Goal: Entertainment & Leisure: Browse casually

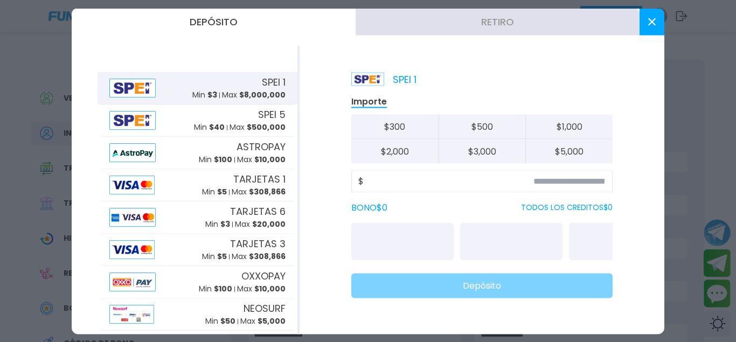
scroll to position [165, 0]
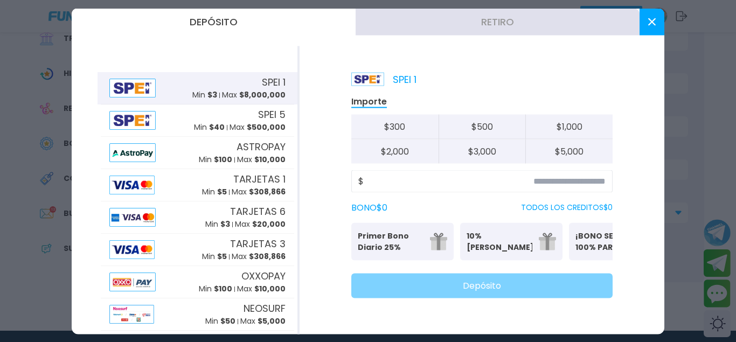
click at [172, 79] on div "SPEI 1 Min $ 3 Max $ 8,000,000" at bounding box center [197, 88] width 193 height 32
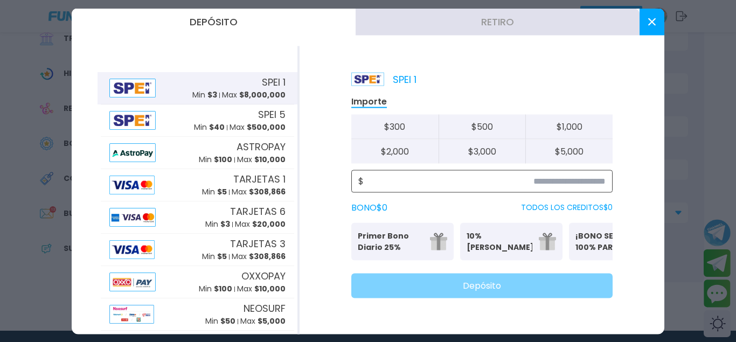
click at [529, 178] on input at bounding box center [484, 180] width 242 height 13
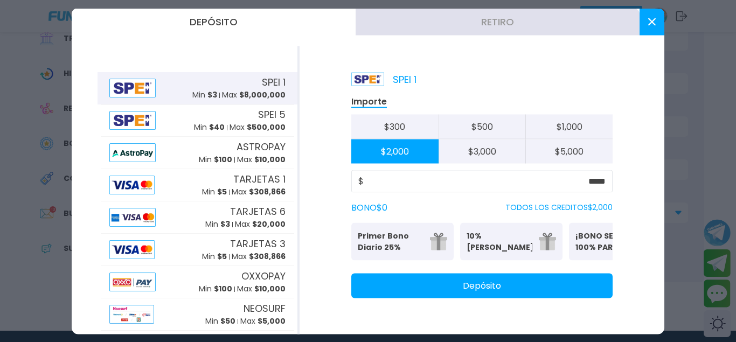
click at [381, 247] on p "Primer Bono Diario 25%" at bounding box center [391, 241] width 66 height 23
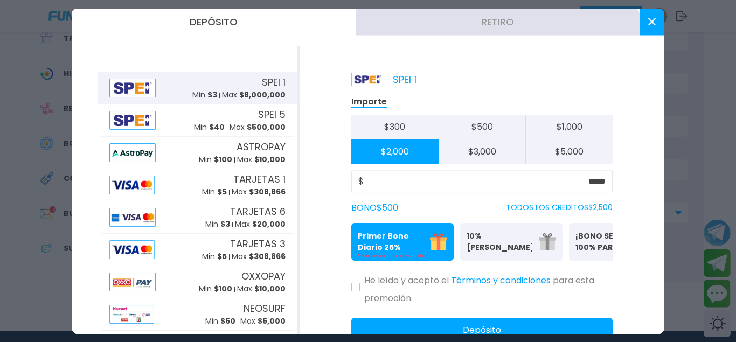
click at [607, 181] on div "$ *****" at bounding box center [481, 181] width 261 height 23
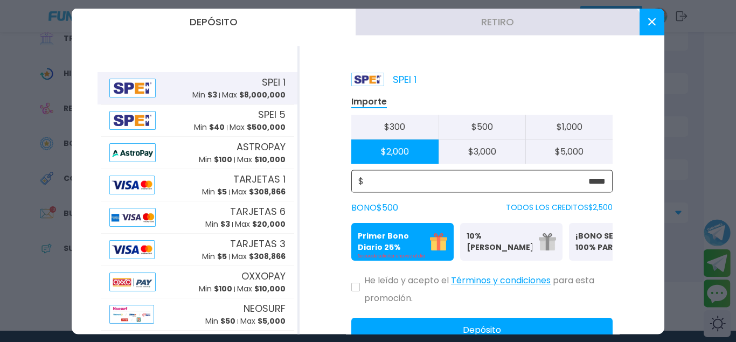
click at [602, 184] on input "*****" at bounding box center [484, 180] width 242 height 13
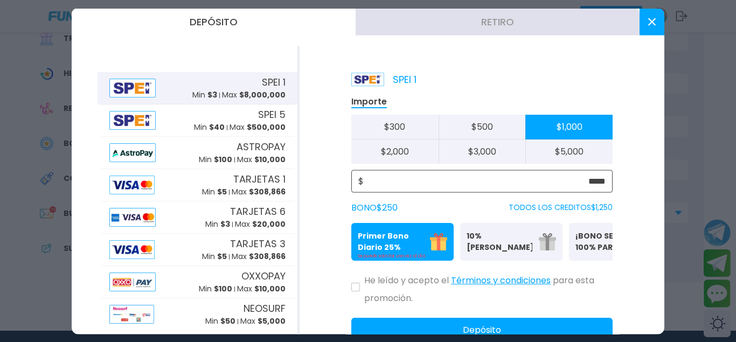
type input "*****"
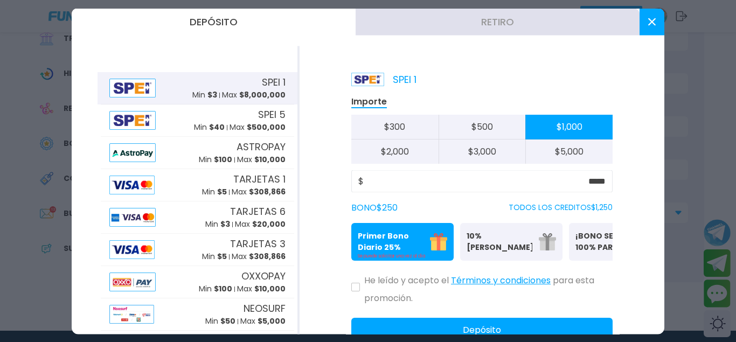
click at [371, 242] on p "Primer Bono Diario 25%" at bounding box center [391, 241] width 66 height 23
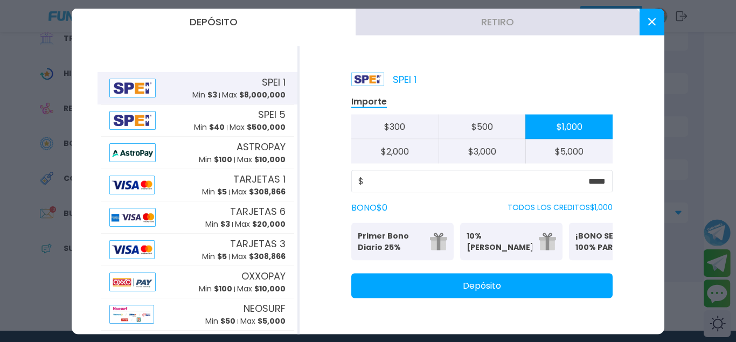
click at [371, 242] on p "Primer Bono Diario 25%" at bounding box center [391, 241] width 66 height 23
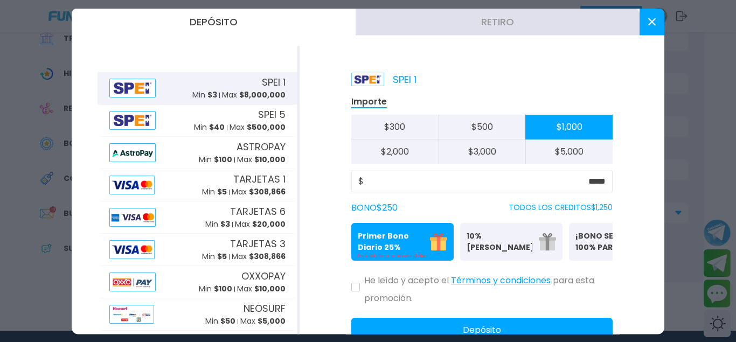
click at [354, 287] on icon at bounding box center [355, 287] width 5 height 4
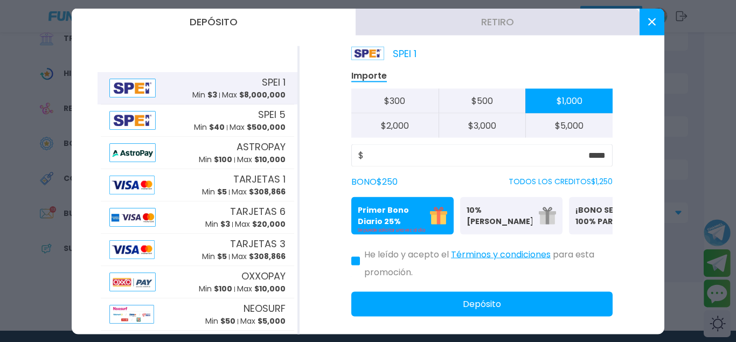
scroll to position [35, 0]
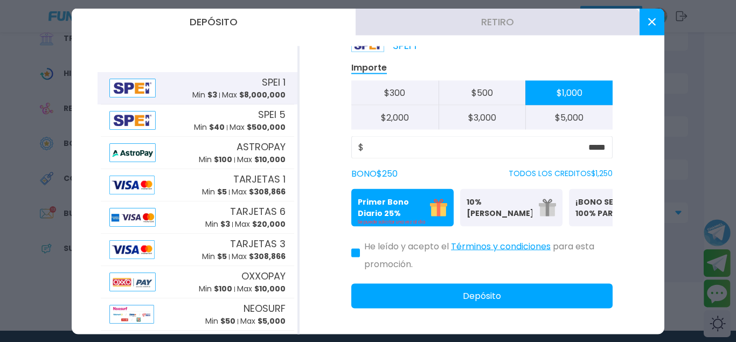
click at [226, 99] on p "Max $ 8,000,000" at bounding box center [254, 94] width 64 height 11
click at [523, 292] on button "Depósito" at bounding box center [481, 295] width 261 height 25
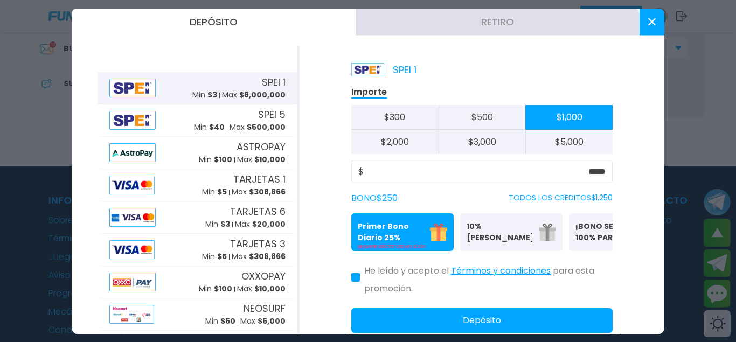
scroll to position [0, 0]
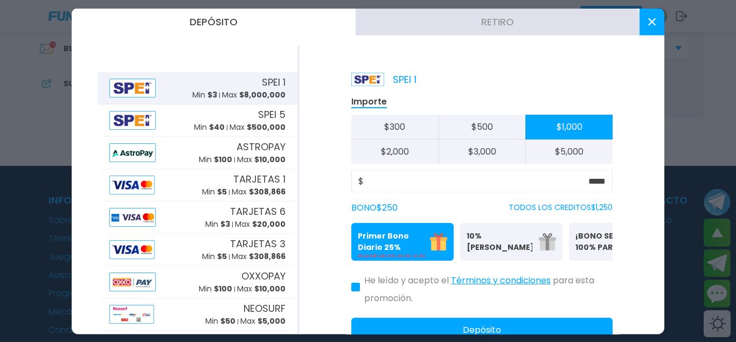
click at [648, 19] on use at bounding box center [652, 22] width 8 height 8
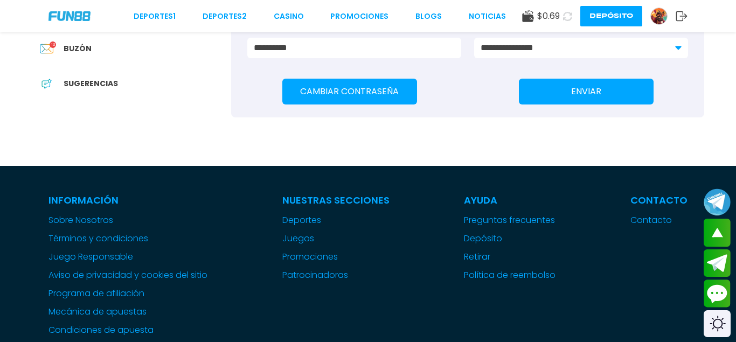
click at [566, 15] on icon at bounding box center [567, 16] width 9 height 9
click at [278, 11] on link "CASINO" at bounding box center [283, 16] width 30 height 11
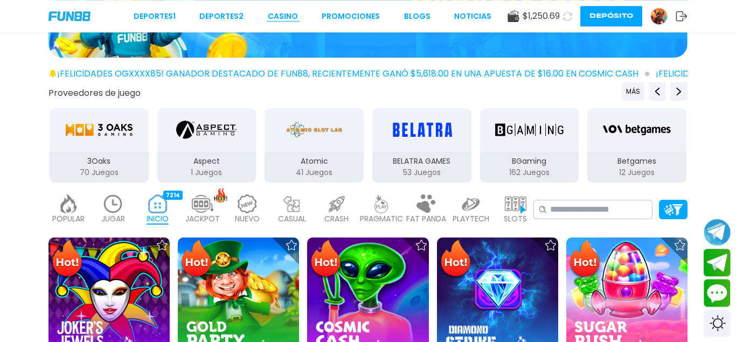
scroll to position [165, 0]
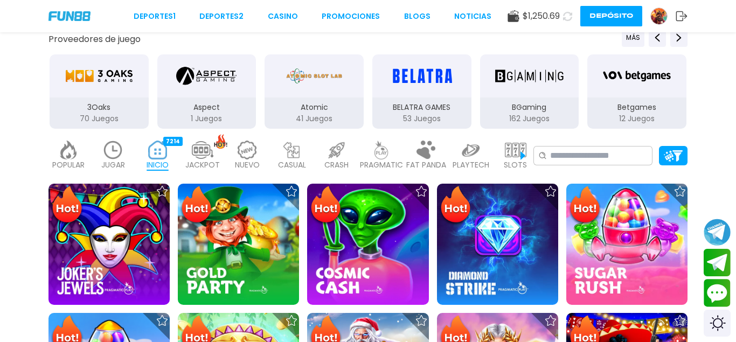
click at [508, 148] on img at bounding box center [516, 150] width 22 height 19
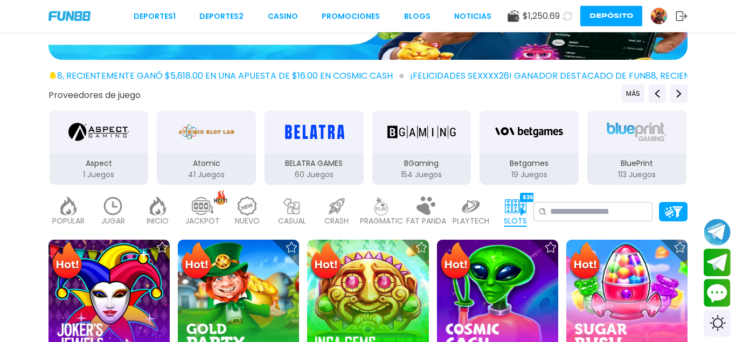
scroll to position [110, 0]
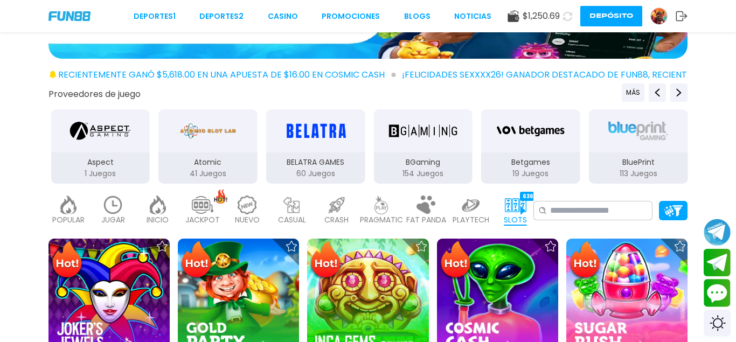
drag, startPoint x: 171, startPoint y: 123, endPoint x: 523, endPoint y: 141, distance: 352.1
click at [257, 141] on div "Atomic" at bounding box center [207, 130] width 99 height 43
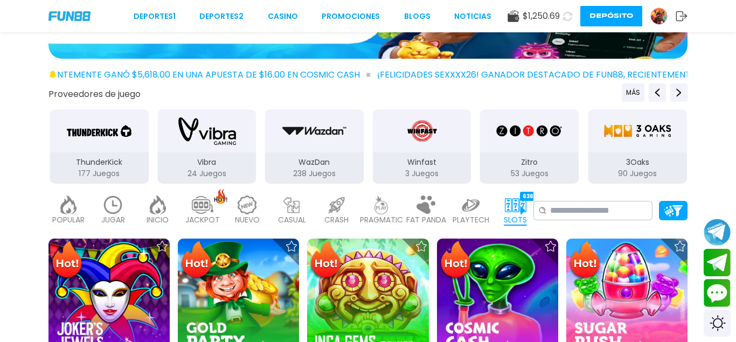
click at [241, 141] on img "Vibra" at bounding box center [207, 131] width 68 height 30
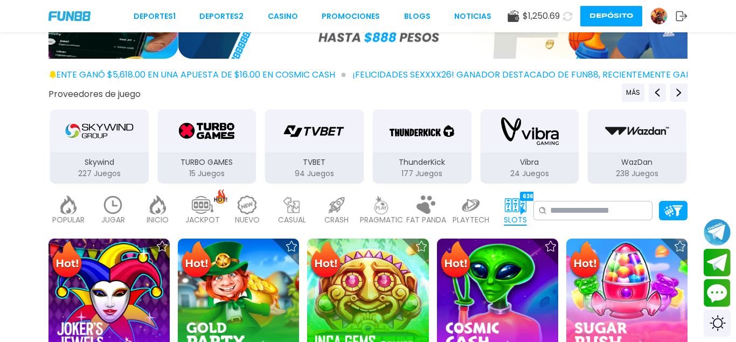
drag, startPoint x: 116, startPoint y: 143, endPoint x: 411, endPoint y: 143, distance: 294.5
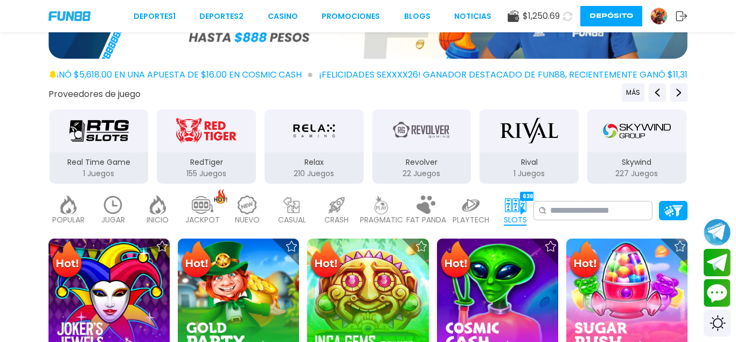
drag, startPoint x: 153, startPoint y: 147, endPoint x: 348, endPoint y: 147, distance: 194.9
click at [260, 147] on button "RedTiger 155 Juegos" at bounding box center [206, 146] width 108 height 76
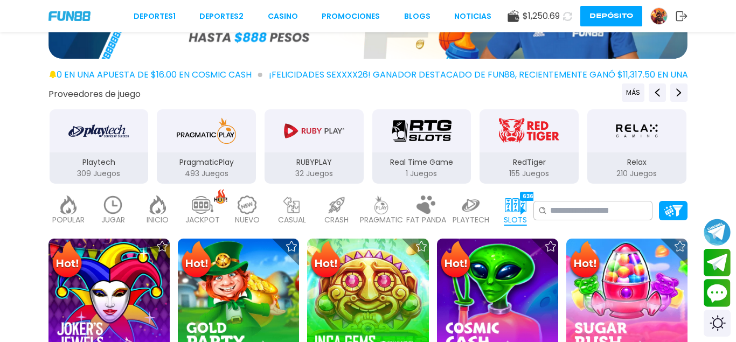
click at [173, 146] on div "PragmaticPlay" at bounding box center [206, 130] width 99 height 43
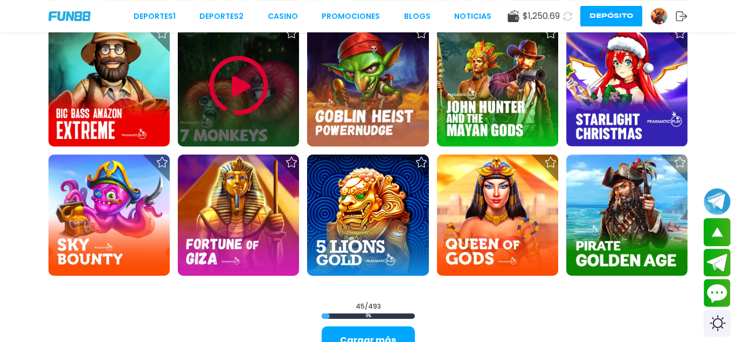
scroll to position [1263, 0]
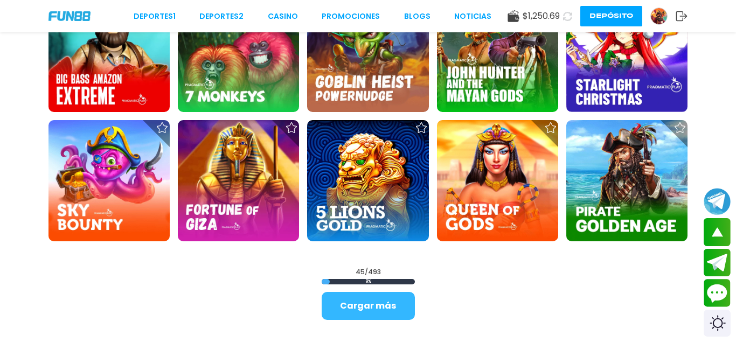
click at [366, 300] on button "Cargar más" at bounding box center [367, 306] width 93 height 28
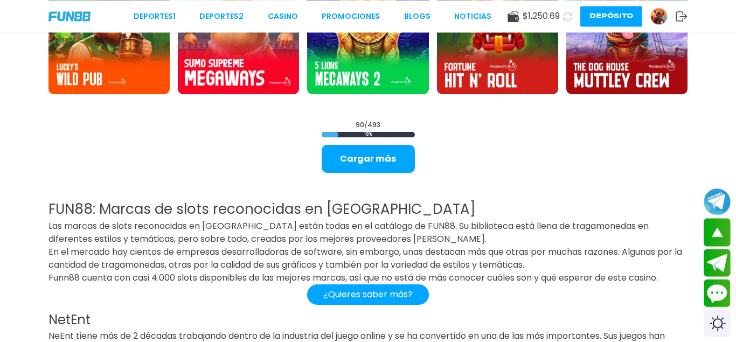
scroll to position [2581, 0]
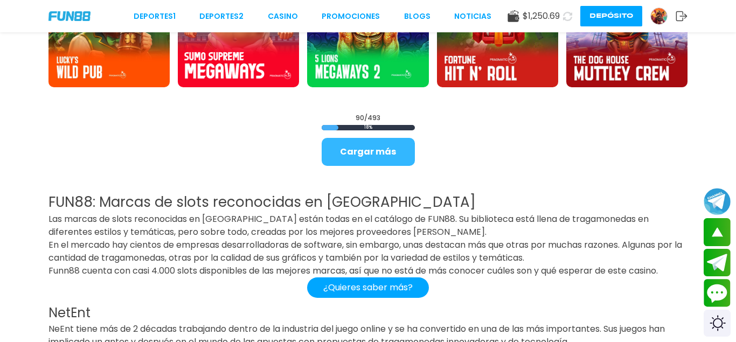
click at [354, 158] on button "Cargar más" at bounding box center [367, 152] width 93 height 28
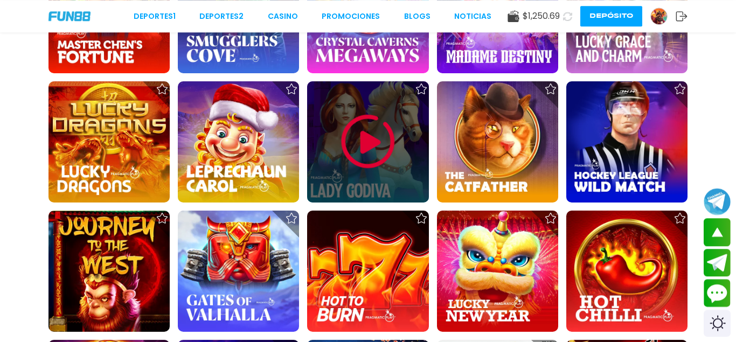
scroll to position [3042, 0]
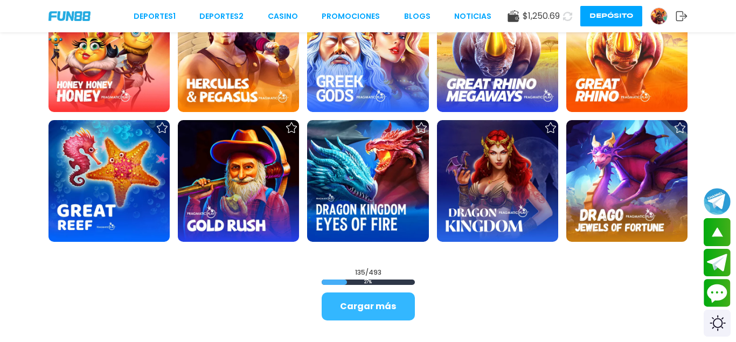
click at [372, 302] on button "Cargar más" at bounding box center [367, 306] width 93 height 28
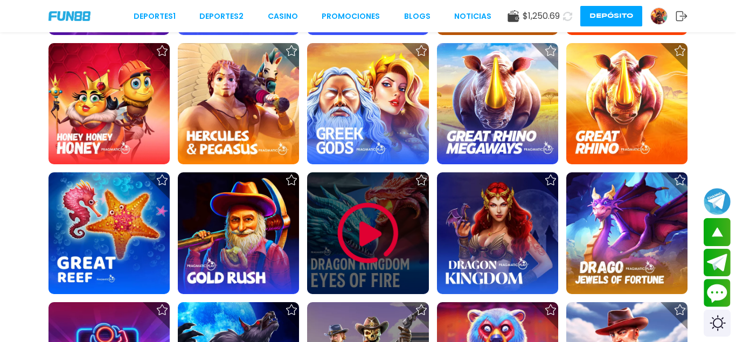
scroll to position [3531, 0]
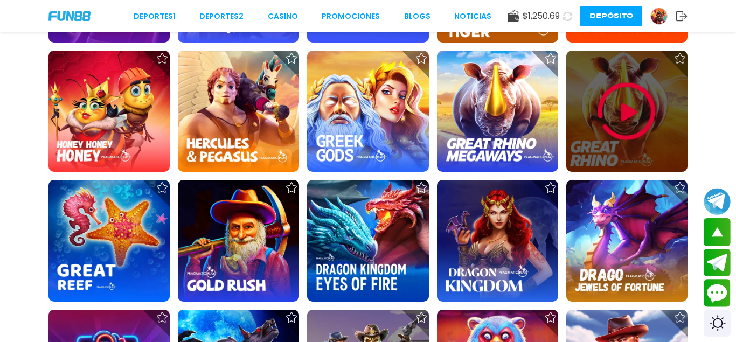
click at [627, 123] on img at bounding box center [626, 111] width 65 height 65
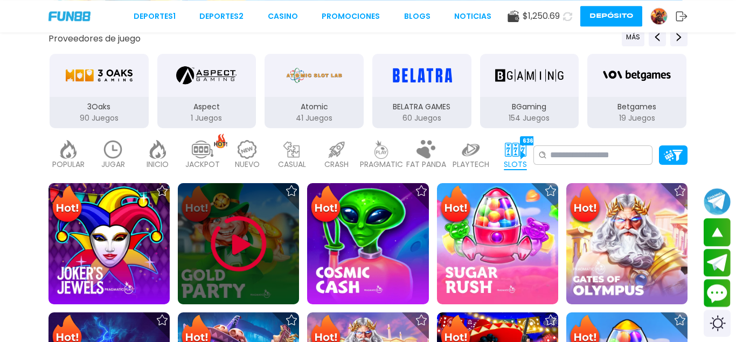
scroll to position [220, 0]
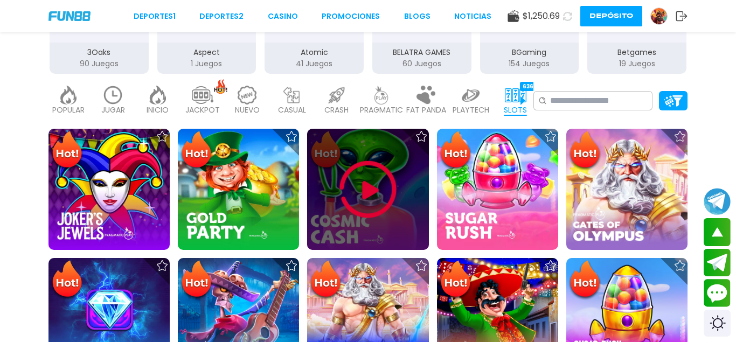
click at [380, 188] on img at bounding box center [367, 189] width 65 height 65
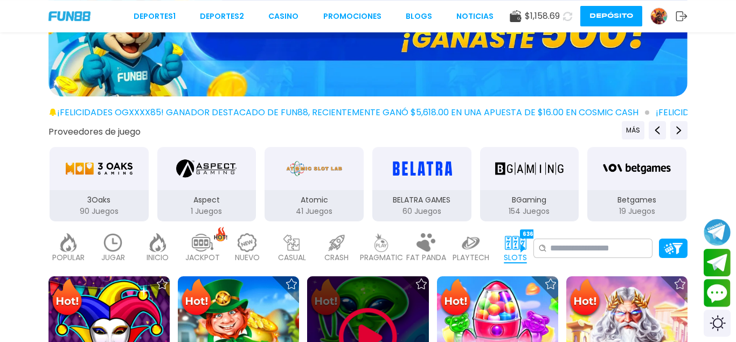
scroll to position [165, 0]
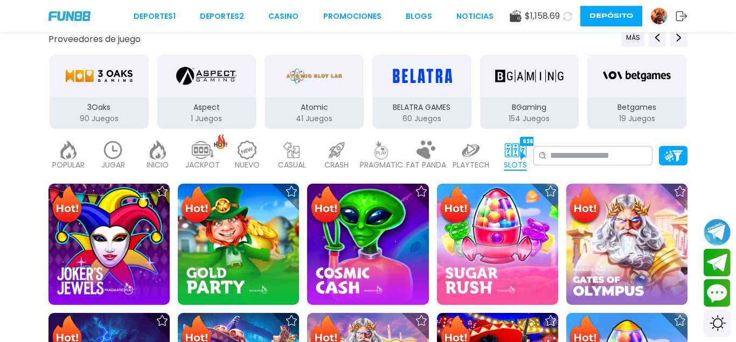
click at [86, 88] on img "3Oaks" at bounding box center [99, 76] width 68 height 30
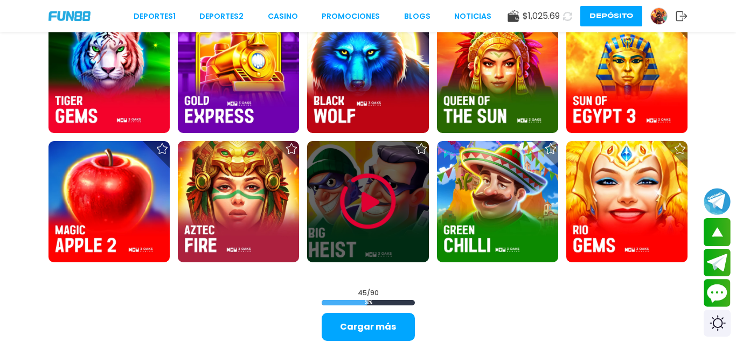
scroll to position [1263, 0]
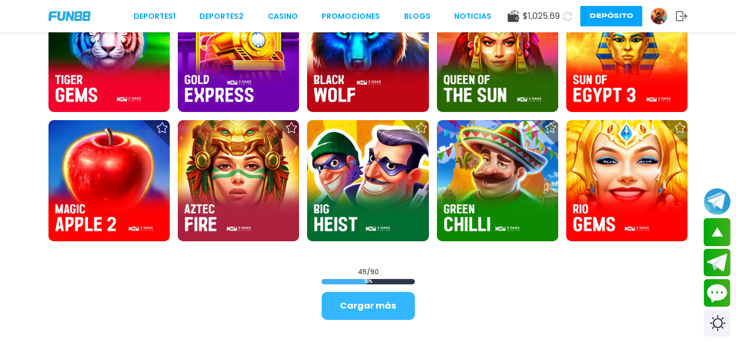
click at [368, 310] on button "Cargar más" at bounding box center [367, 306] width 93 height 28
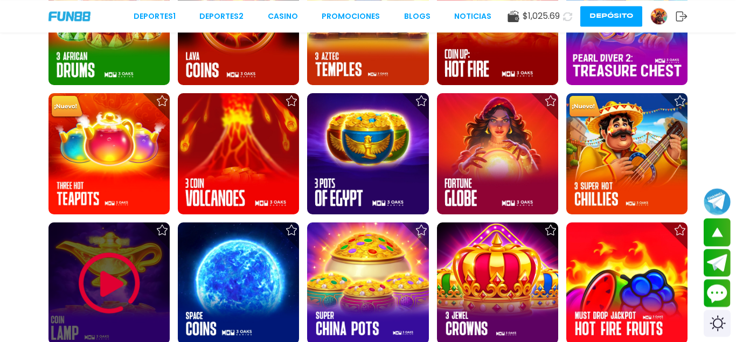
scroll to position [2197, 0]
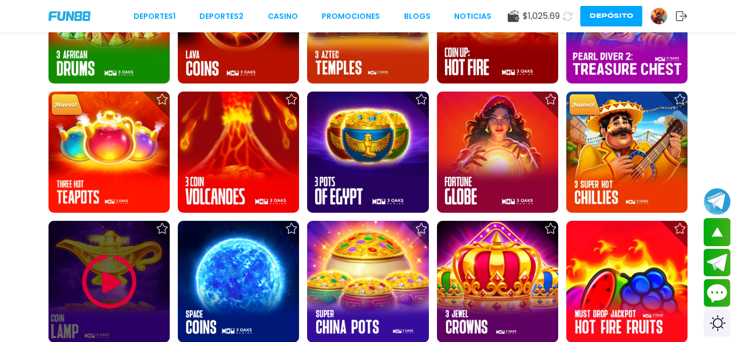
click at [80, 266] on img at bounding box center [109, 281] width 65 height 65
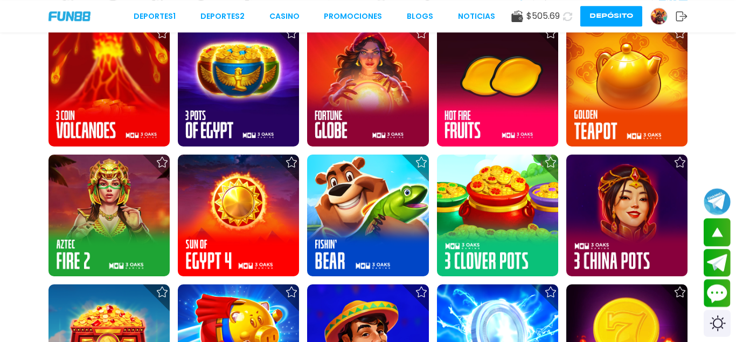
scroll to position [275, 0]
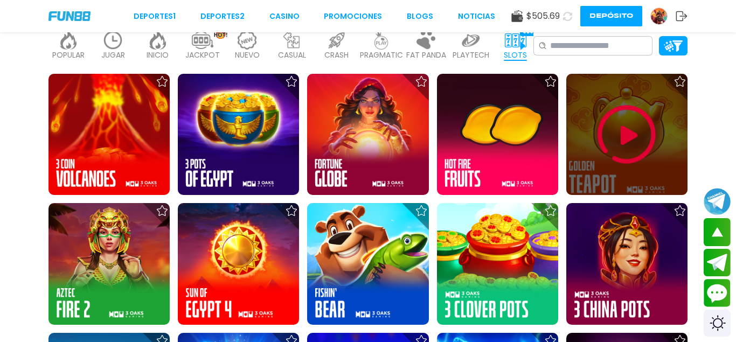
click at [638, 145] on img at bounding box center [626, 134] width 65 height 65
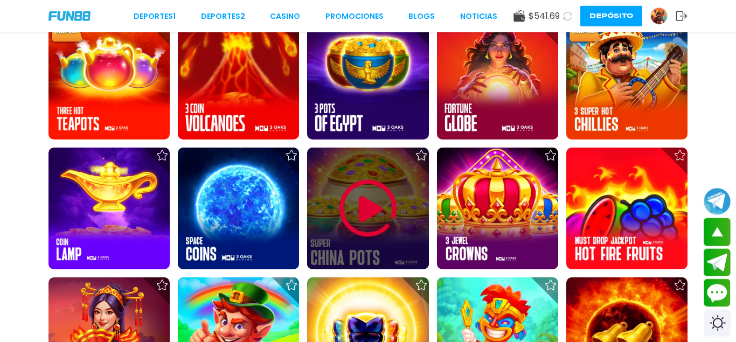
scroll to position [2252, 0]
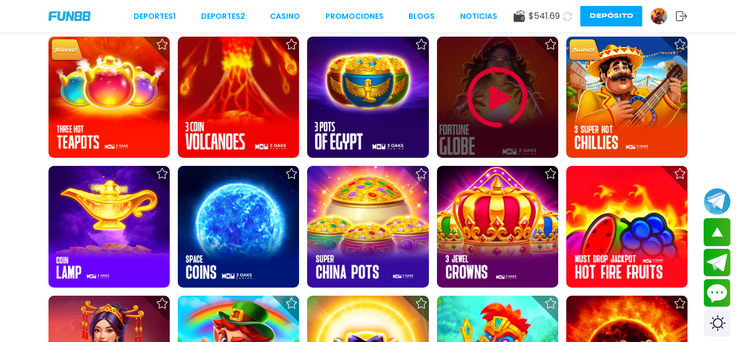
click at [484, 113] on img at bounding box center [497, 97] width 65 height 65
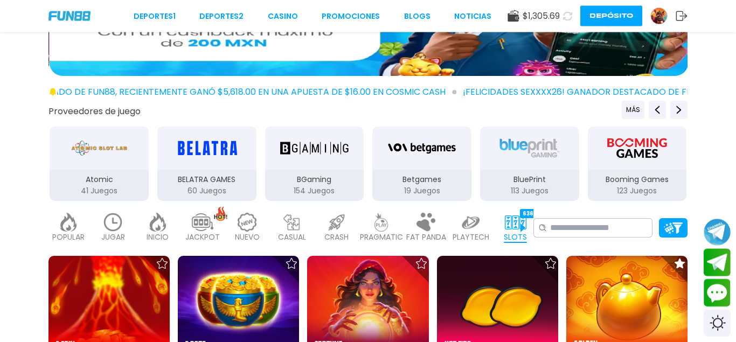
scroll to position [110, 0]
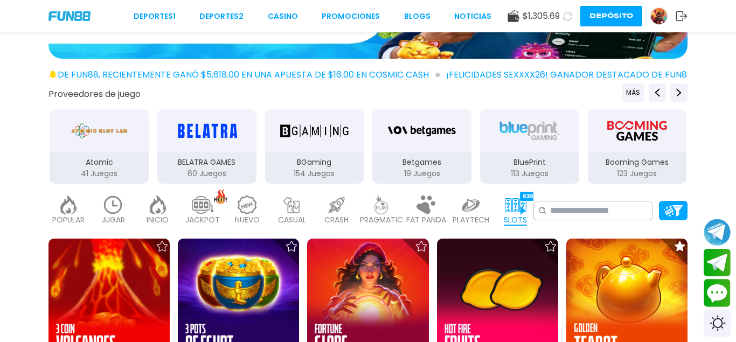
click at [511, 211] on img at bounding box center [516, 204] width 22 height 19
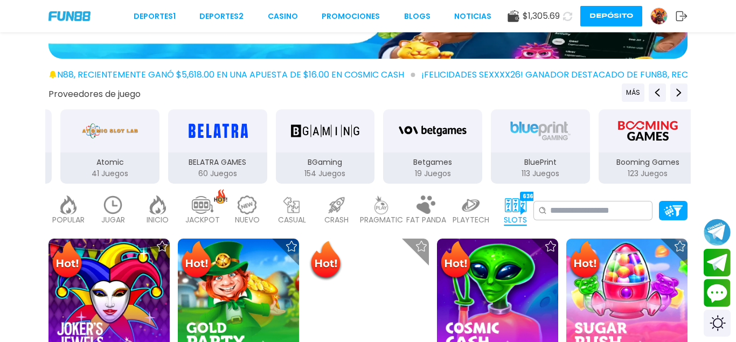
drag, startPoint x: 174, startPoint y: 137, endPoint x: 508, endPoint y: 138, distance: 333.8
click at [485, 135] on div "3Oaks 90 Juegos Aspect 1 Juegos Atomic 41 Juegos BELATRA GAMES 60 Juegos BGamin…" at bounding box center [163, 146] width 645 height 76
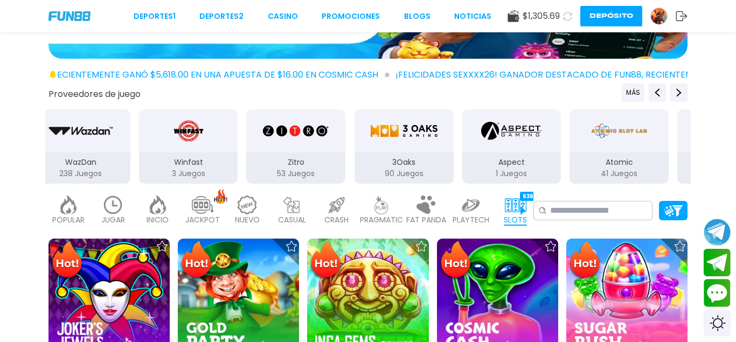
drag, startPoint x: 190, startPoint y: 132, endPoint x: 731, endPoint y: 157, distance: 542.2
click at [711, 156] on div "Proveedores de juego MÁS 3Oaks 90 Juegos Aspect 1 Juegos Atomic 41 Juegos BELAT…" at bounding box center [368, 133] width 736 height 101
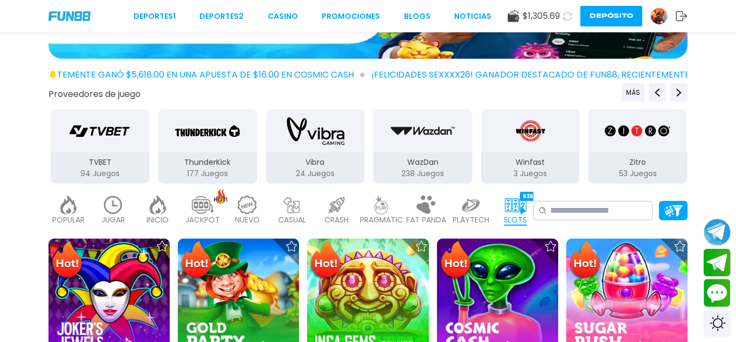
drag, startPoint x: 518, startPoint y: 162, endPoint x: 682, endPoint y: 165, distance: 163.7
click at [579, 158] on p "Winfast" at bounding box center [529, 162] width 99 height 11
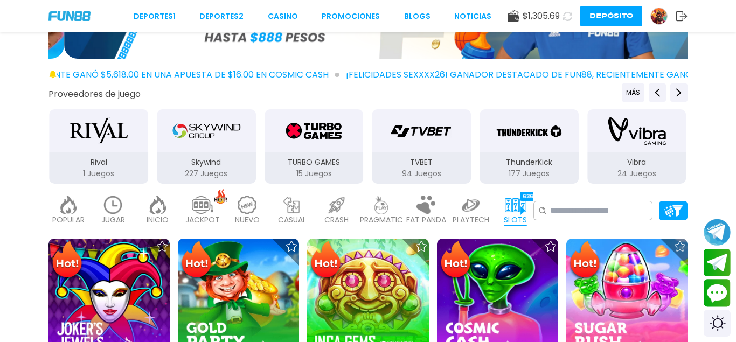
drag, startPoint x: 86, startPoint y: 144, endPoint x: 625, endPoint y: 146, distance: 539.0
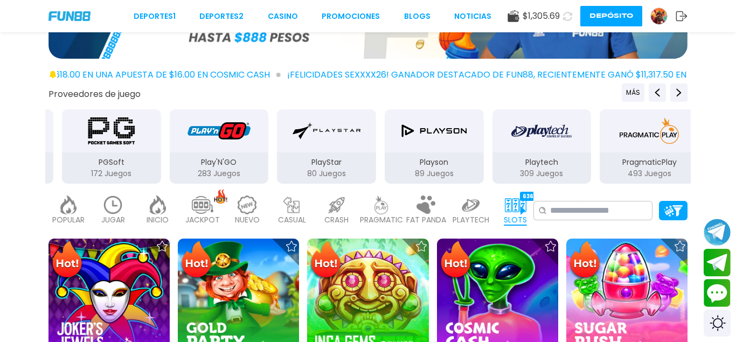
drag, startPoint x: 152, startPoint y: 139, endPoint x: 578, endPoint y: 141, distance: 425.9
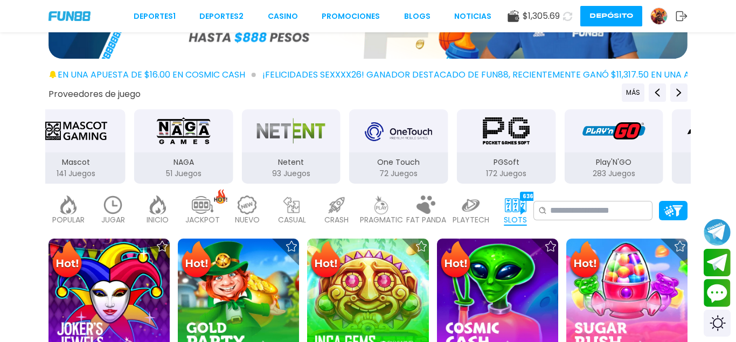
drag, startPoint x: 273, startPoint y: 132, endPoint x: 255, endPoint y: 130, distance: 18.0
click at [261, 131] on img "Netent" at bounding box center [291, 131] width 68 height 30
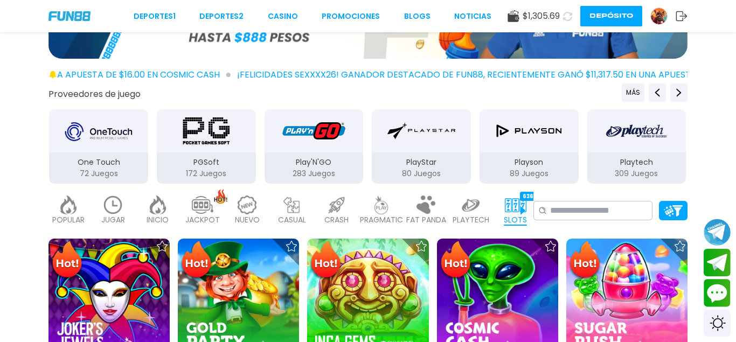
click at [536, 136] on img "Playson" at bounding box center [529, 131] width 68 height 30
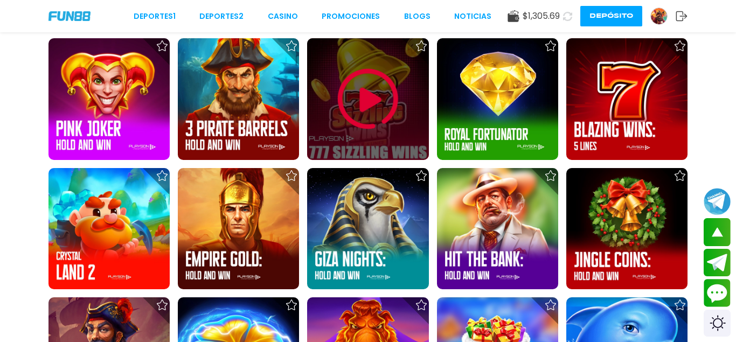
scroll to position [275, 0]
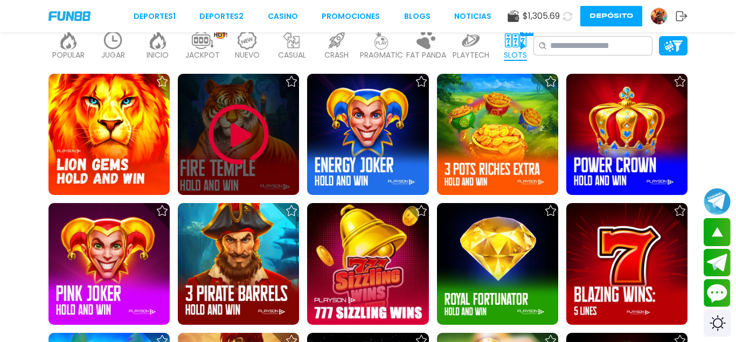
click at [232, 126] on img at bounding box center [238, 134] width 65 height 65
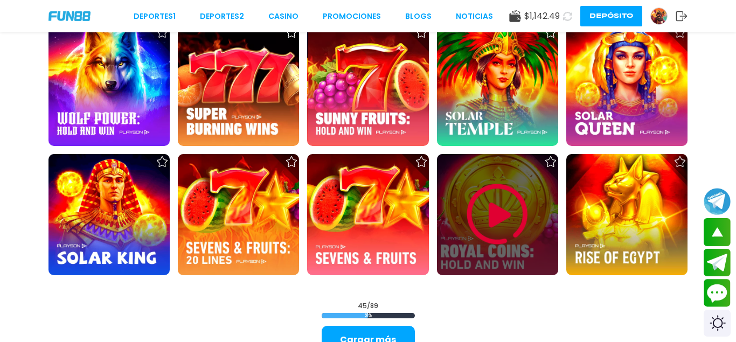
scroll to position [1318, 0]
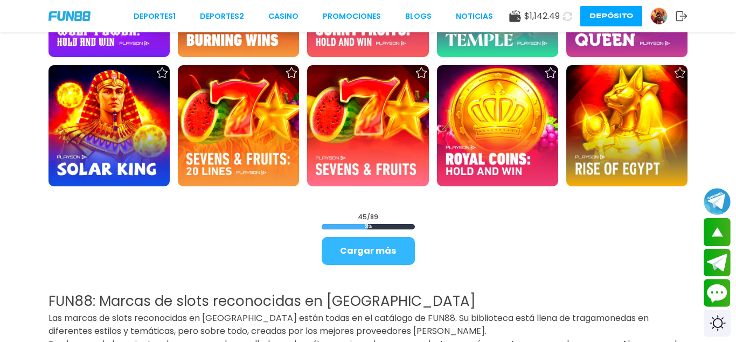
click at [374, 250] on button "Cargar más" at bounding box center [367, 251] width 93 height 28
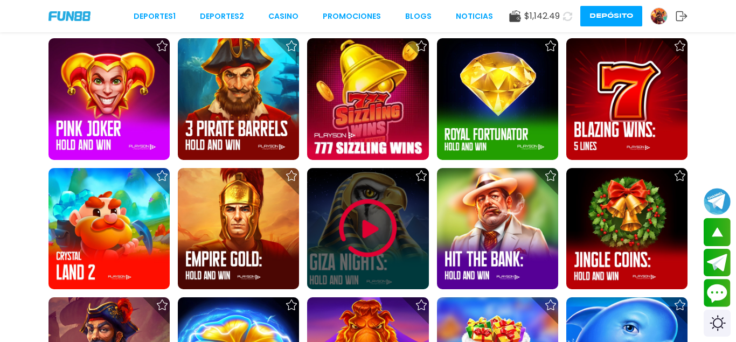
scroll to position [659, 0]
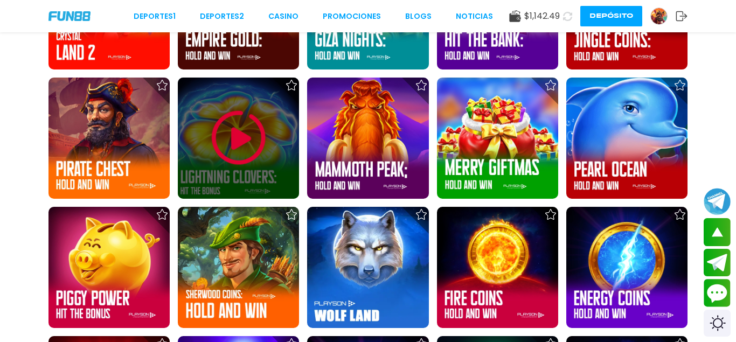
drag, startPoint x: 232, startPoint y: 131, endPoint x: 233, endPoint y: 123, distance: 8.1
click at [233, 123] on img at bounding box center [238, 138] width 65 height 65
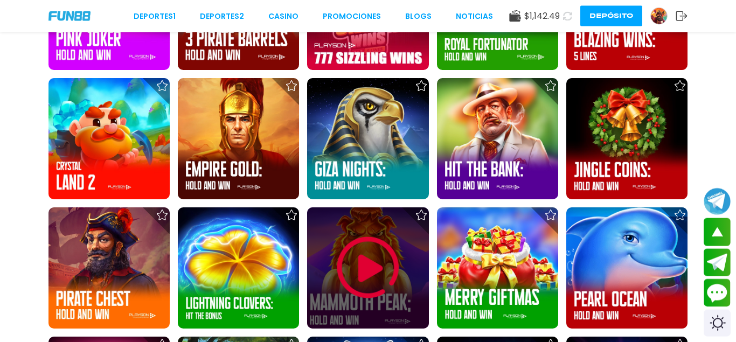
scroll to position [384, 0]
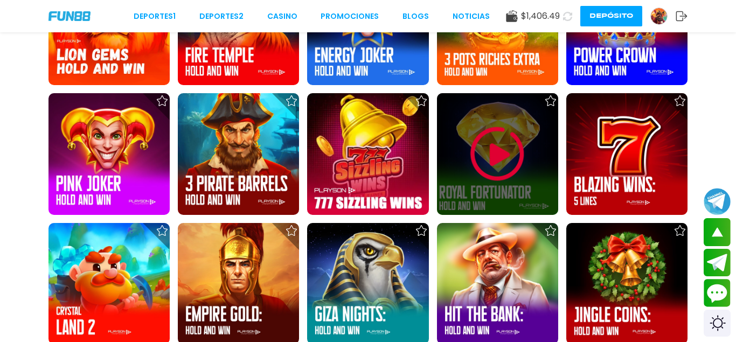
click at [509, 155] on img at bounding box center [497, 154] width 65 height 65
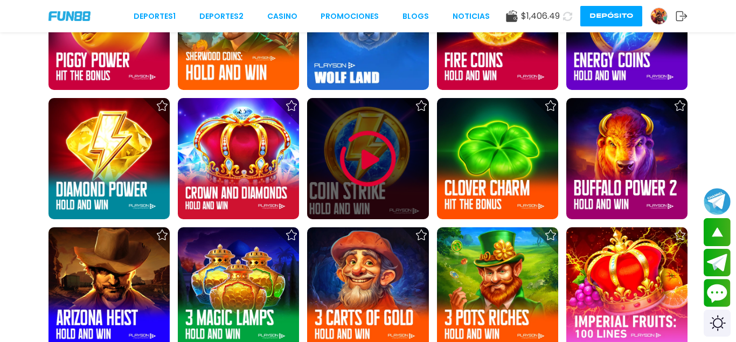
scroll to position [732, 0]
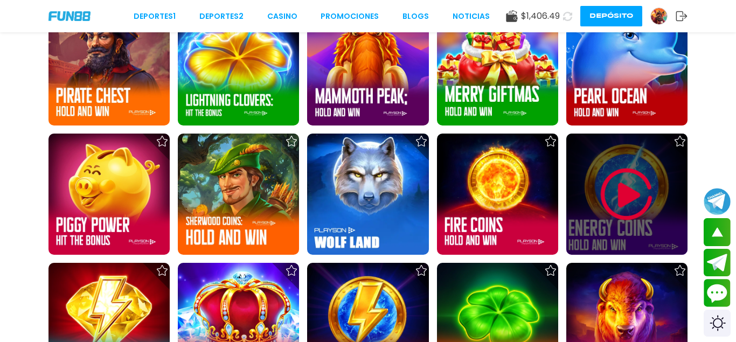
click at [635, 199] on img at bounding box center [626, 194] width 65 height 65
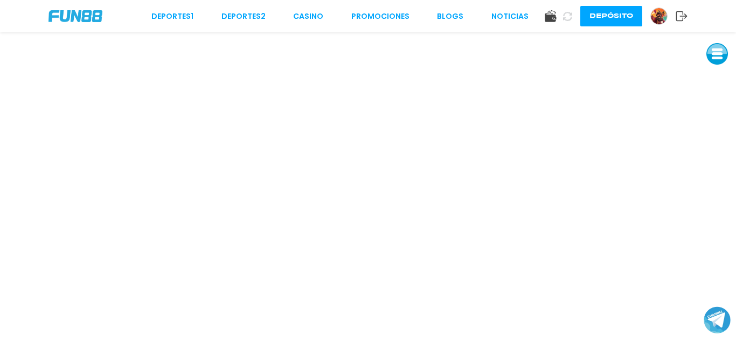
click at [19, 1] on div "Deportes 1 Deportes 2 CASINO Promociones BLOGS NOTICIAS Depósito" at bounding box center [368, 16] width 736 height 32
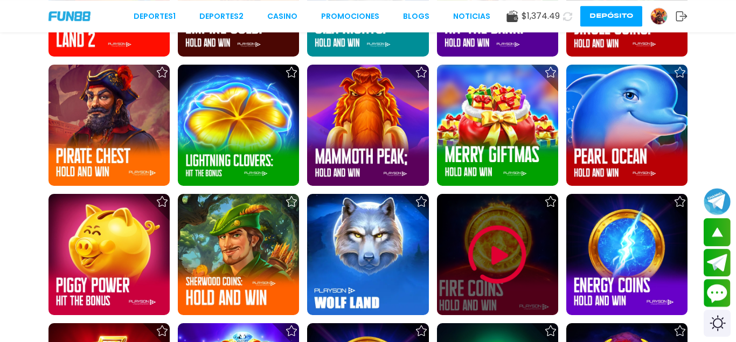
scroll to position [604, 0]
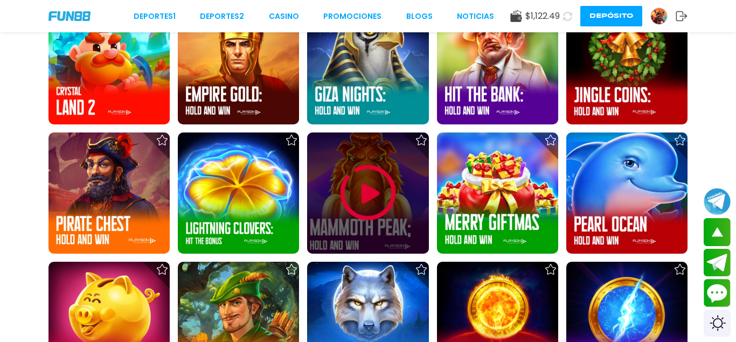
click at [374, 187] on img at bounding box center [367, 192] width 65 height 65
